Goal: Find specific page/section: Find specific page/section

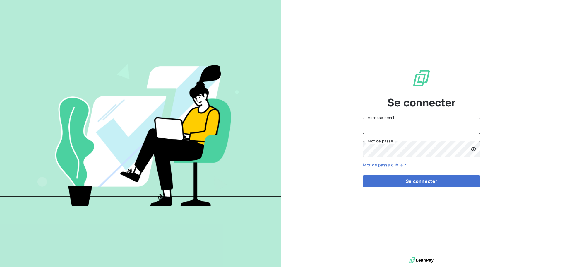
click at [395, 133] on input "Adresse email" at bounding box center [421, 125] width 117 height 16
type input "[EMAIL_ADDRESS][DOMAIN_NAME]"
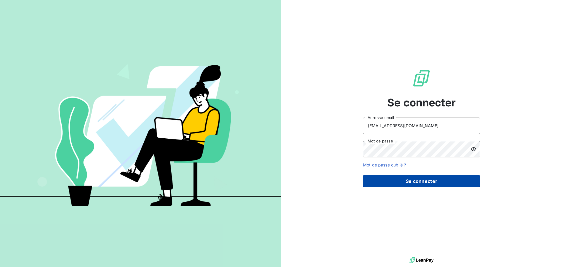
click at [415, 182] on button "Se connecter" at bounding box center [421, 181] width 117 height 12
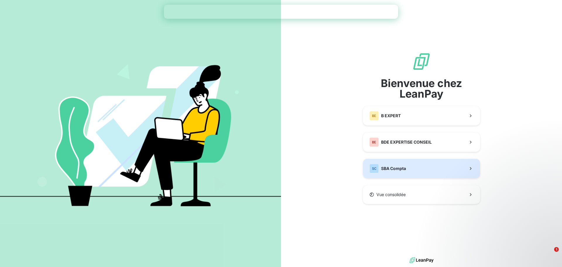
click at [397, 171] on div "SC SBA Compta" at bounding box center [388, 168] width 37 height 9
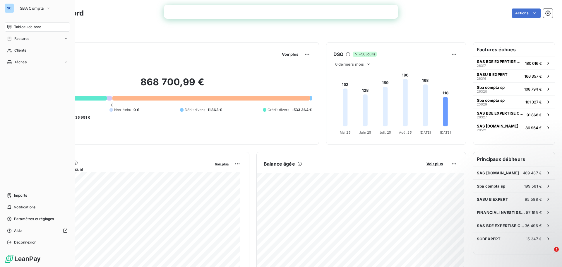
click at [30, 26] on span "Tableau de bord" at bounding box center [27, 26] width 27 height 5
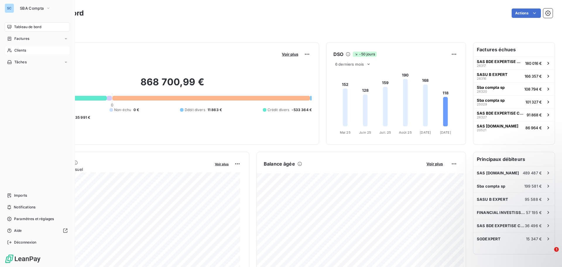
click at [27, 49] on div "Clients" at bounding box center [37, 50] width 65 height 9
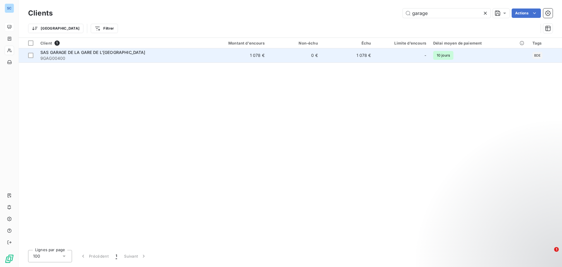
type input "garage"
click at [172, 59] on span "9GAG00400" at bounding box center [116, 58] width 153 height 6
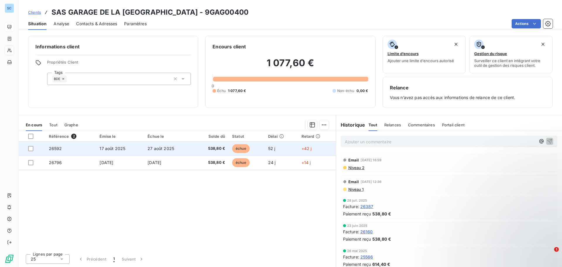
click at [73, 151] on td "26592" at bounding box center [70, 148] width 51 height 14
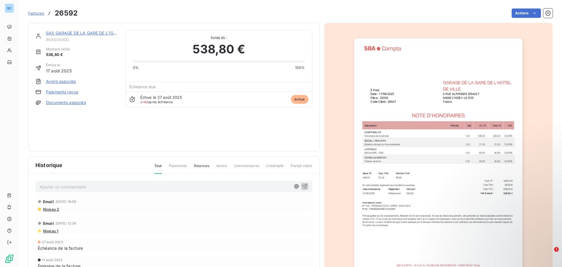
click at [528, 18] on div "Factures 26592 Actions" at bounding box center [290, 13] width 525 height 12
click at [544, 15] on html "SC Factures 26592 Actions SAS GARAGE DE LA GARE DE L'HOTEL DE VILLE 9GAG00400 M…" at bounding box center [281, 133] width 562 height 267
click at [545, 15] on icon "button" at bounding box center [548, 13] width 6 height 6
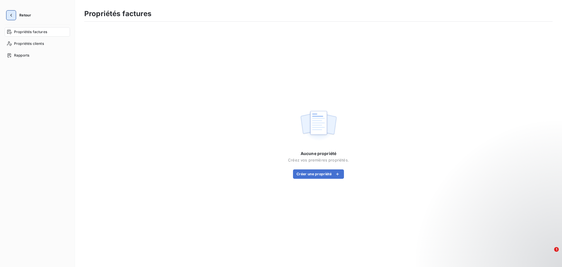
click at [14, 17] on button "button" at bounding box center [10, 15] width 9 height 9
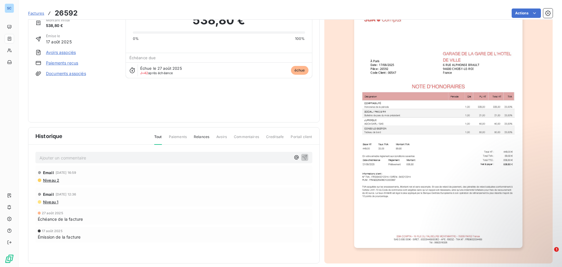
scroll to position [35, 0]
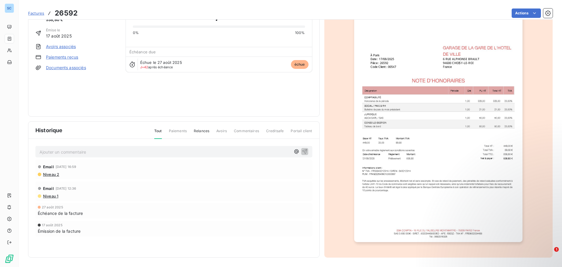
drag, startPoint x: 429, startPoint y: 104, endPoint x: 404, endPoint y: 73, distance: 40.0
click at [404, 73] on img "button" at bounding box center [438, 123] width 168 height 238
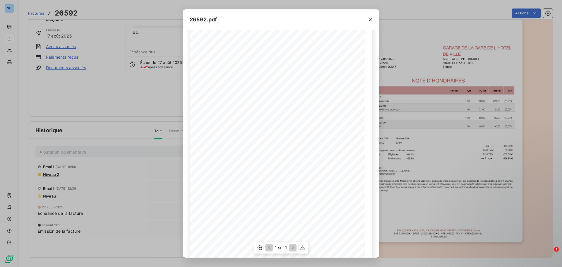
scroll to position [35, 0]
click at [302, 249] on icon "button" at bounding box center [303, 248] width 6 height 6
click at [367, 20] on button "button" at bounding box center [370, 19] width 9 height 9
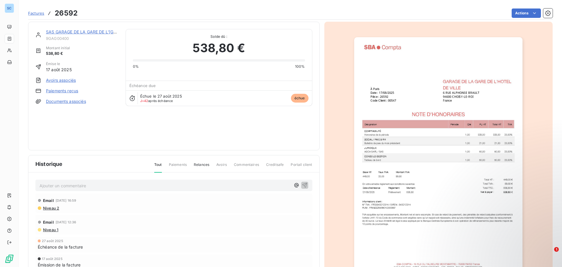
scroll to position [0, 0]
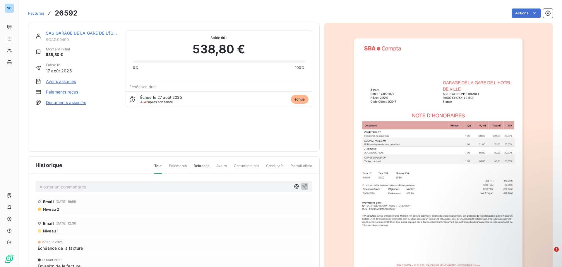
click at [37, 14] on span "Factures" at bounding box center [36, 13] width 16 height 5
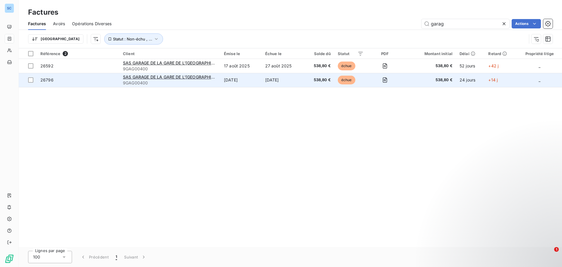
type input "garag"
click at [142, 81] on span "9GAG00400" at bounding box center [170, 83] width 94 height 6
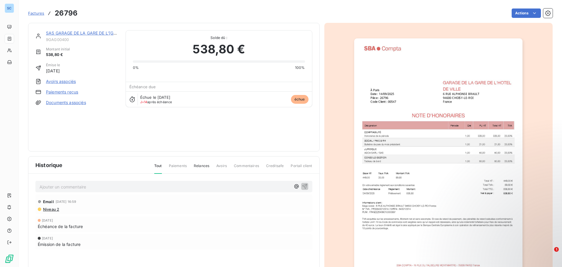
click at [451, 74] on img "button" at bounding box center [438, 157] width 168 height 238
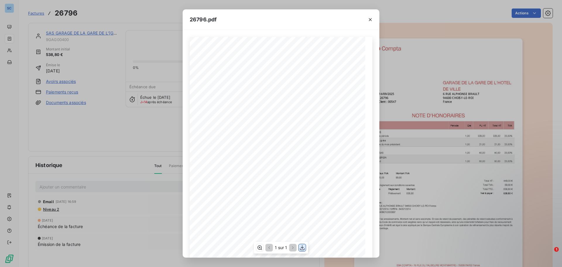
click at [303, 246] on icon "button" at bounding box center [303, 248] width 6 height 6
click at [370, 19] on icon "button" at bounding box center [370, 19] width 3 height 3
